Goal: Transaction & Acquisition: Purchase product/service

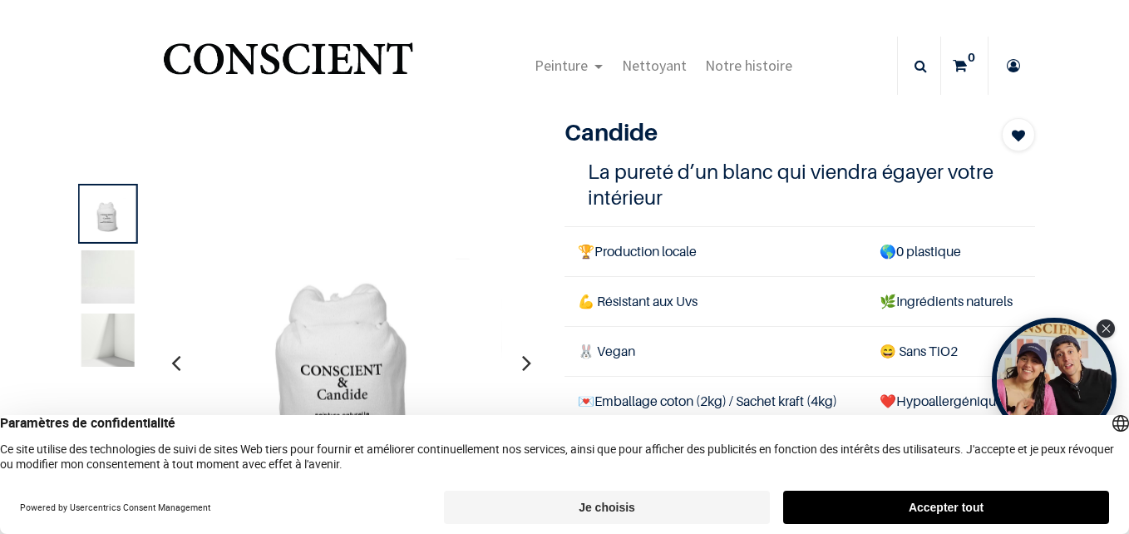
click at [850, 500] on button "Accepter tout" at bounding box center [946, 506] width 326 height 33
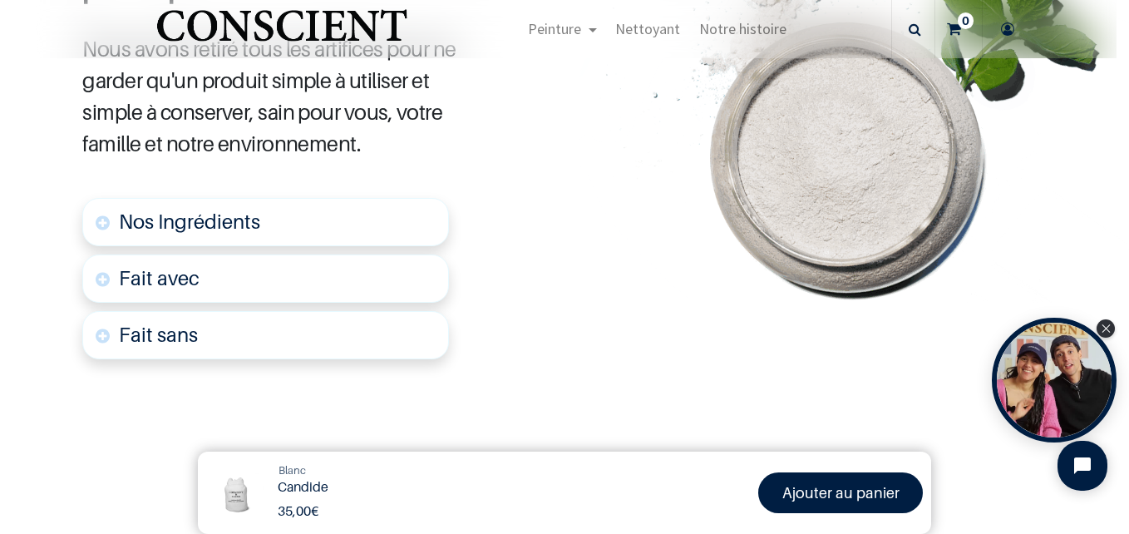
scroll to position [914, 0]
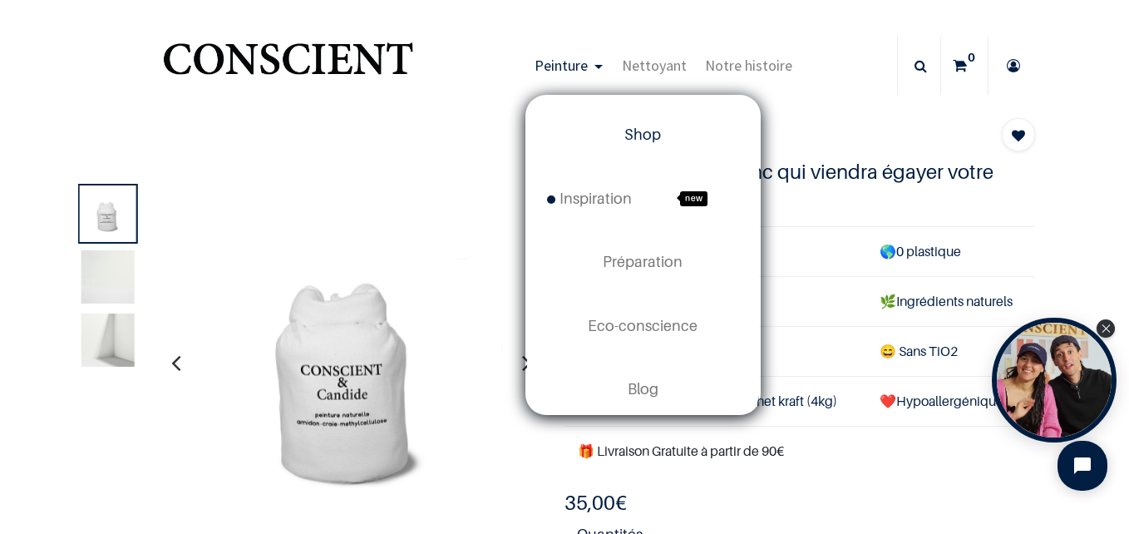
click at [634, 142] on span "Shop" at bounding box center [642, 134] width 37 height 17
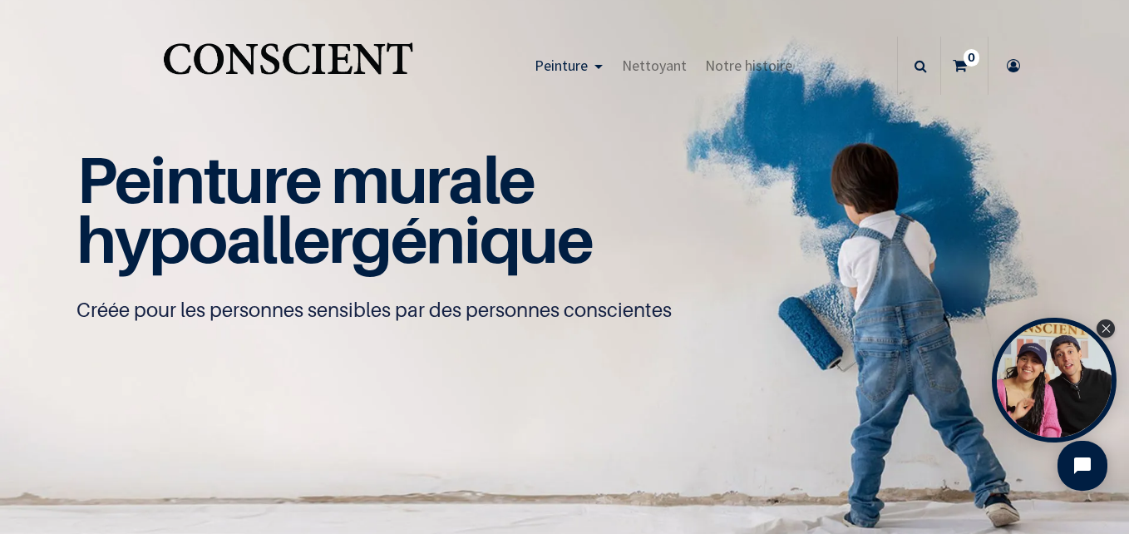
scroll to position [1, 0]
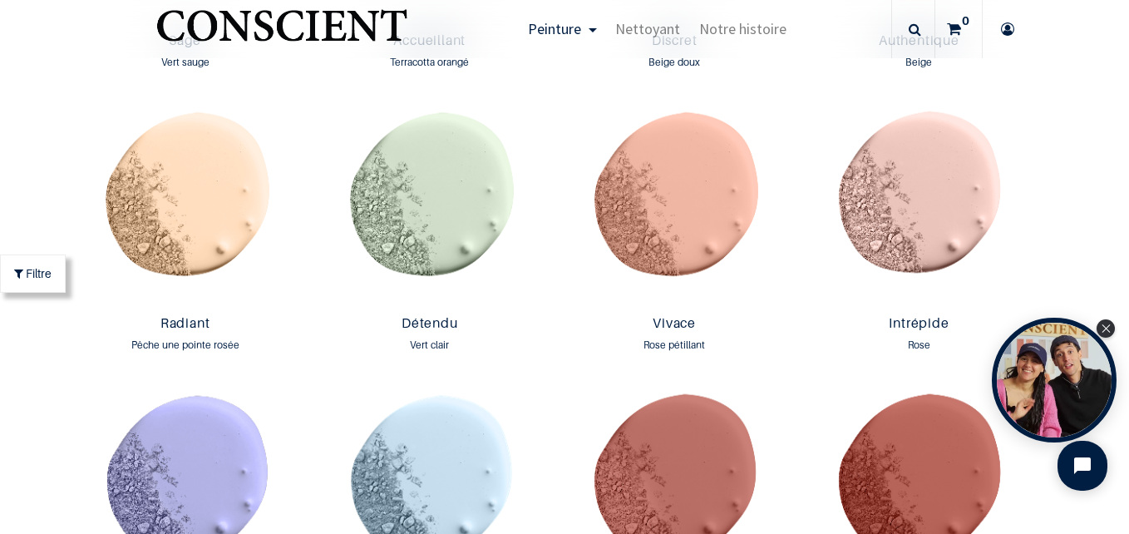
scroll to position [1913, 0]
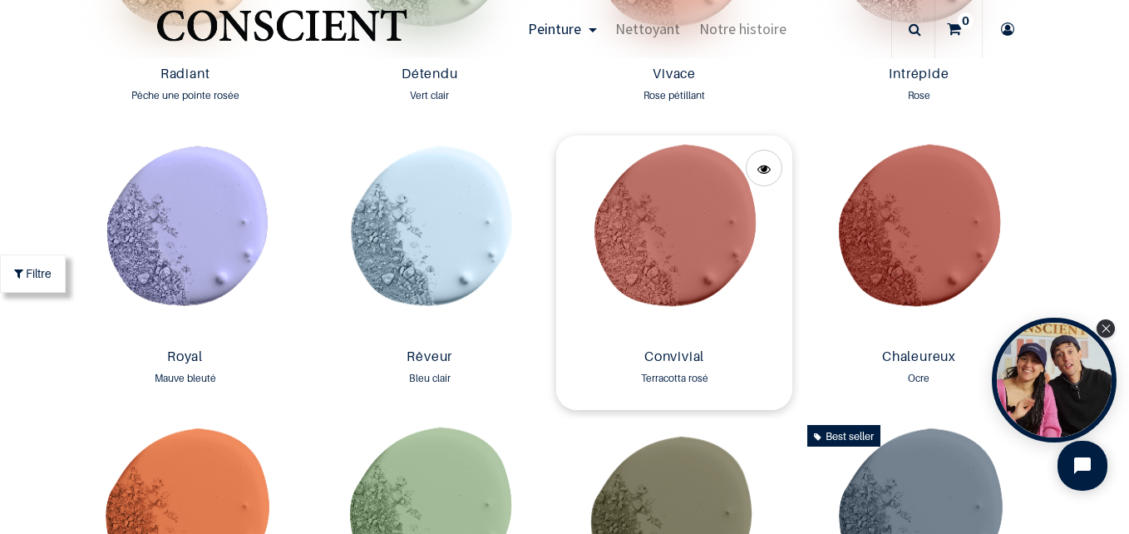
click at [707, 247] on img at bounding box center [674, 238] width 236 height 206
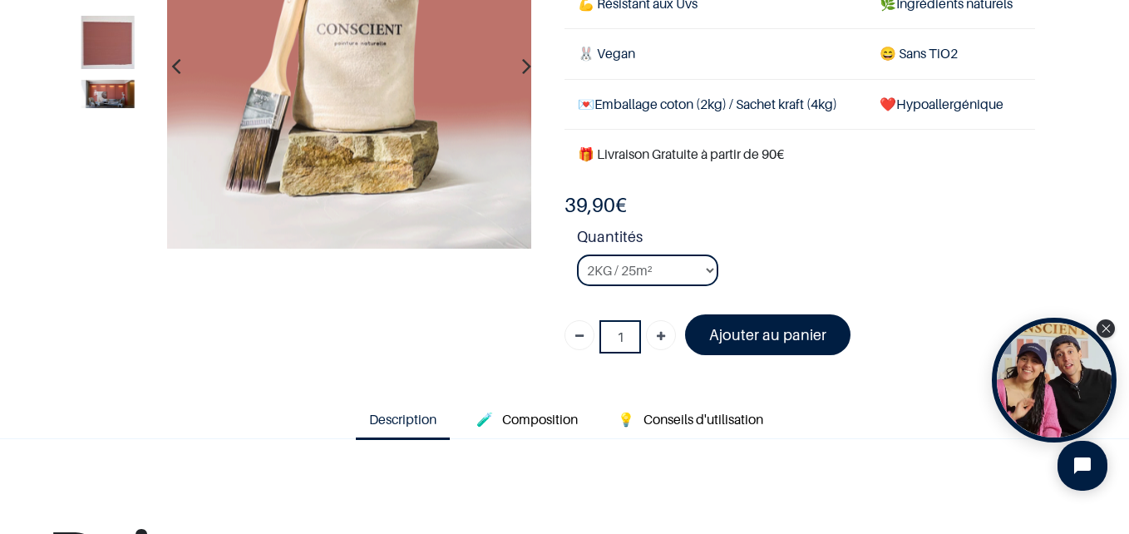
scroll to position [249, 0]
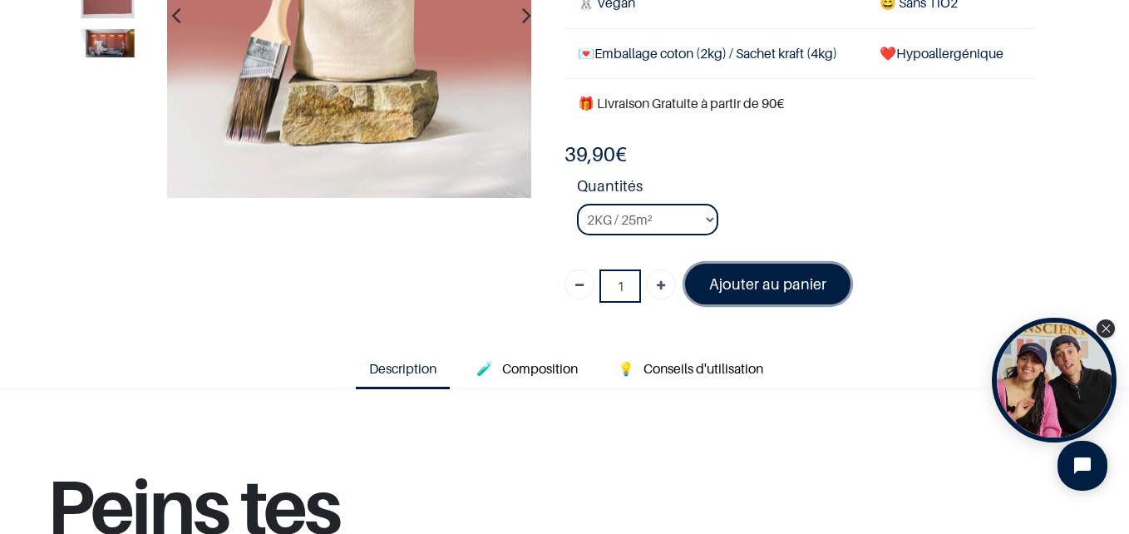
click at [764, 283] on font "Ajouter au panier" at bounding box center [767, 283] width 117 height 17
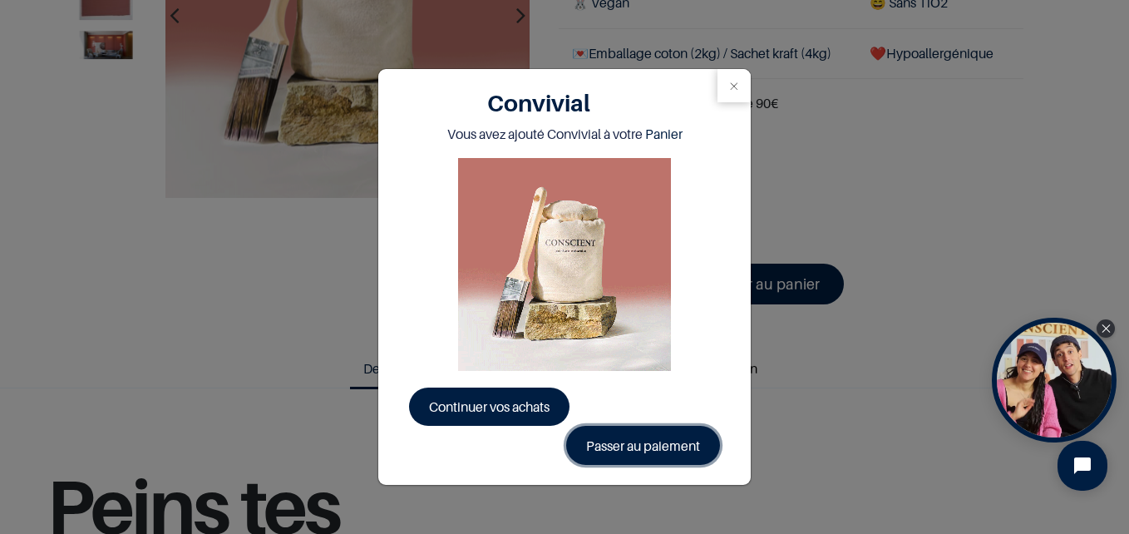
click at [617, 438] on link "Passer au paiement" at bounding box center [643, 445] width 154 height 38
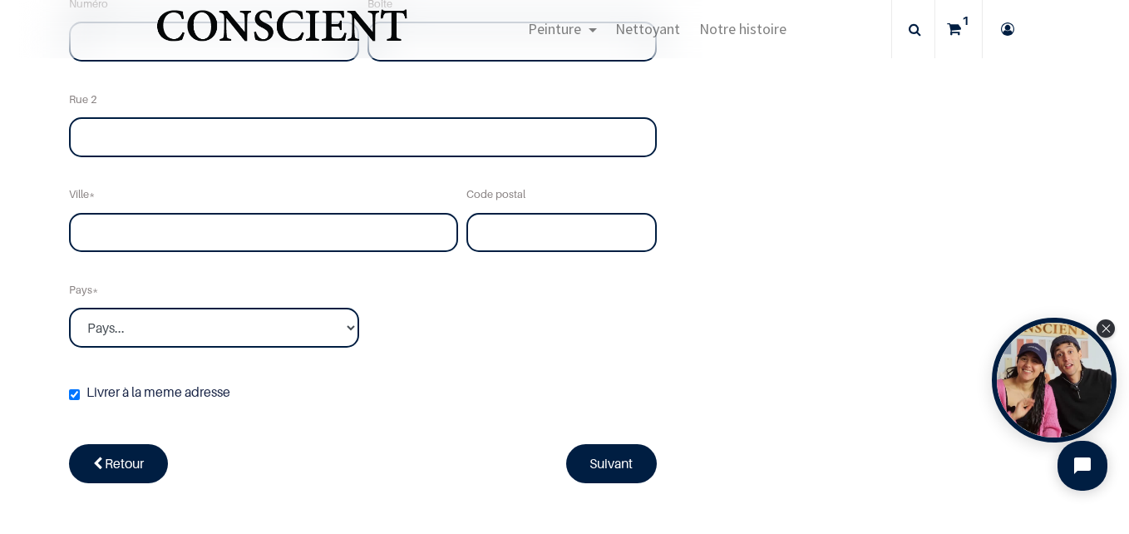
scroll to position [582, 0]
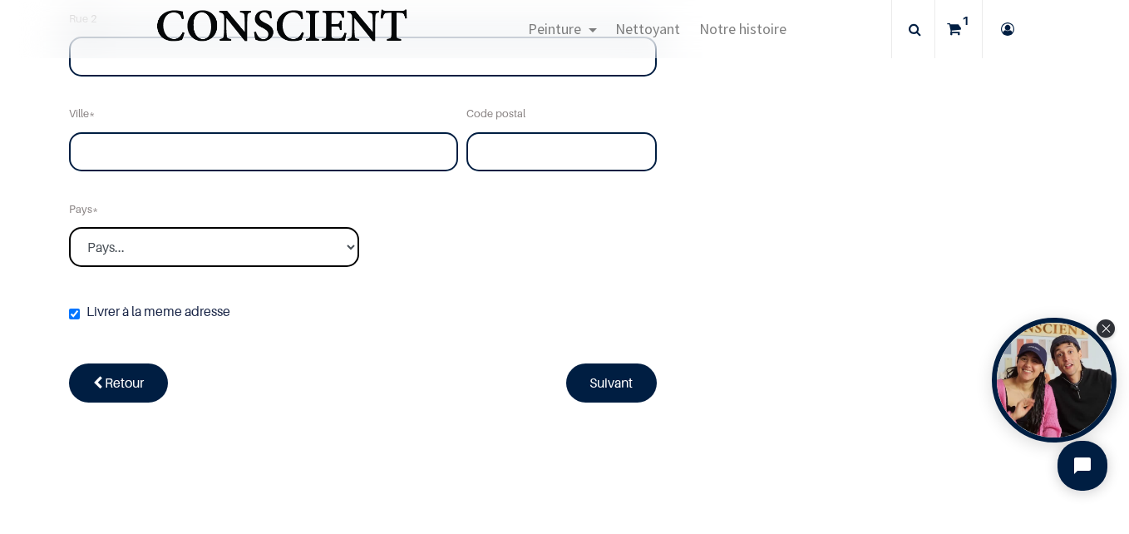
click at [303, 244] on select "Pays... Afghanistan Afrique du sud Albanie Algérie" at bounding box center [214, 247] width 290 height 40
click at [284, 241] on select "Pays... Afghanistan Afrique du sud Albanie Algérie" at bounding box center [214, 247] width 290 height 40
click at [240, 244] on select "Pays... Afghanistan Afrique du sud Albanie Algérie" at bounding box center [214, 247] width 290 height 40
select select "196"
click at [69, 227] on select "Pays... Afghanistan Afrique du sud Albanie Algérie" at bounding box center [214, 247] width 290 height 40
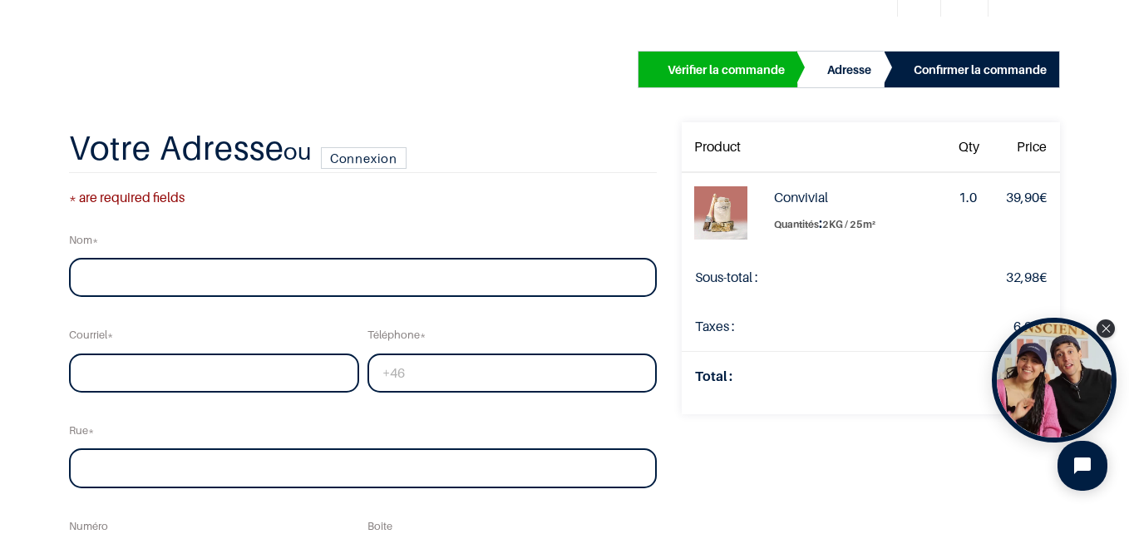
scroll to position [0, 0]
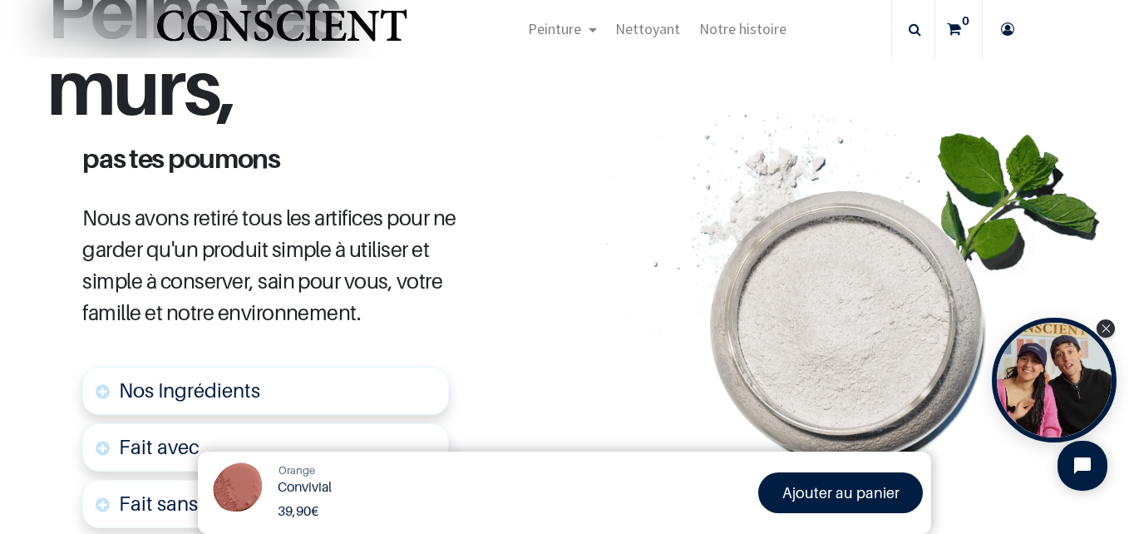
scroll to position [665, 0]
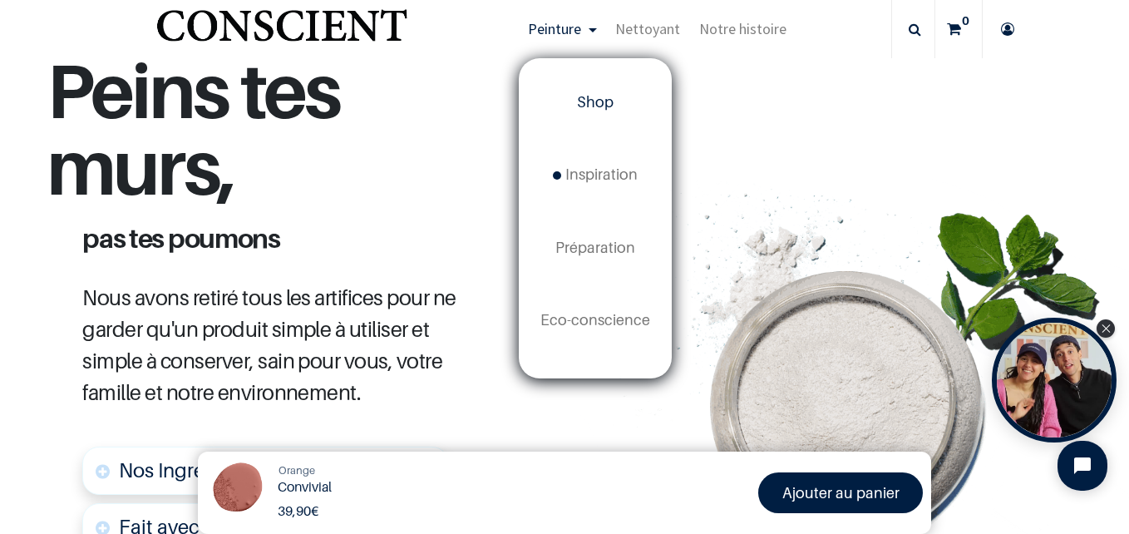
click at [599, 97] on span "Shop" at bounding box center [595, 101] width 37 height 17
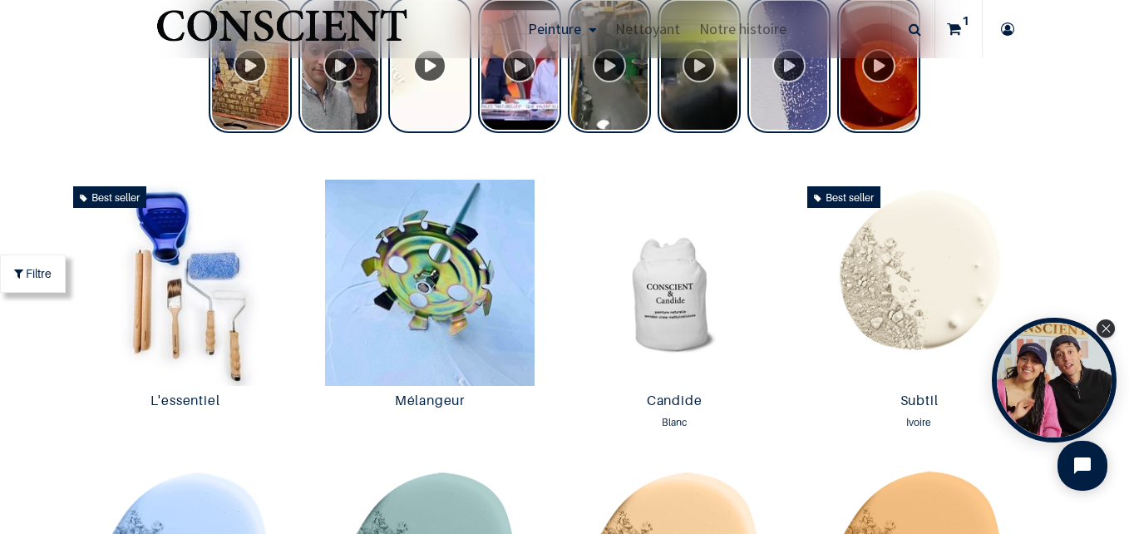
scroll to position [406, 0]
